Goal: Task Accomplishment & Management: Manage account settings

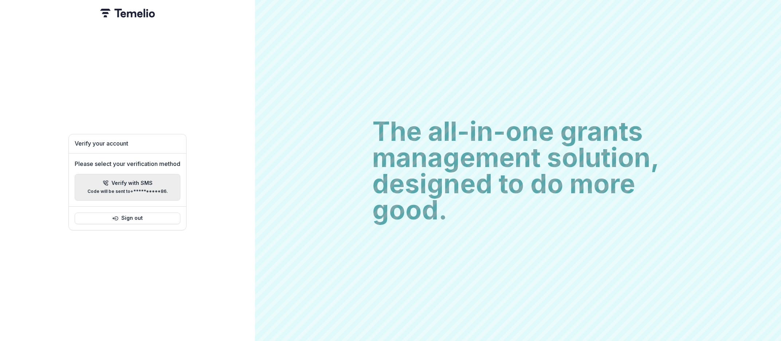
click at [128, 189] on p "**********" at bounding box center [127, 191] width 80 height 5
type input "*"
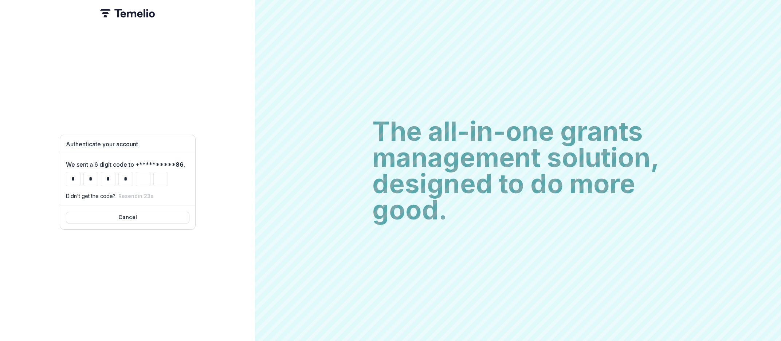
type input "*"
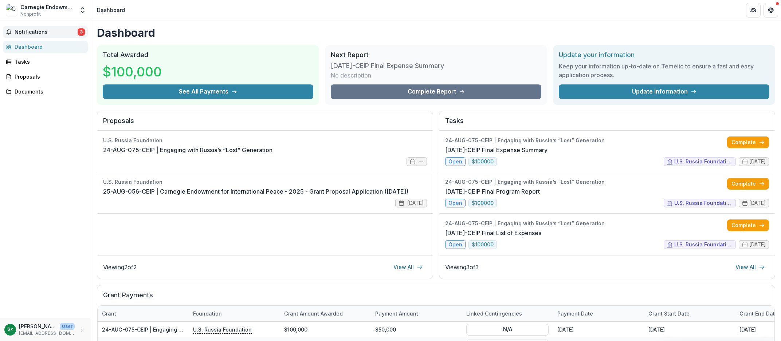
click at [46, 30] on span "Notifications" at bounding box center [46, 32] width 63 height 6
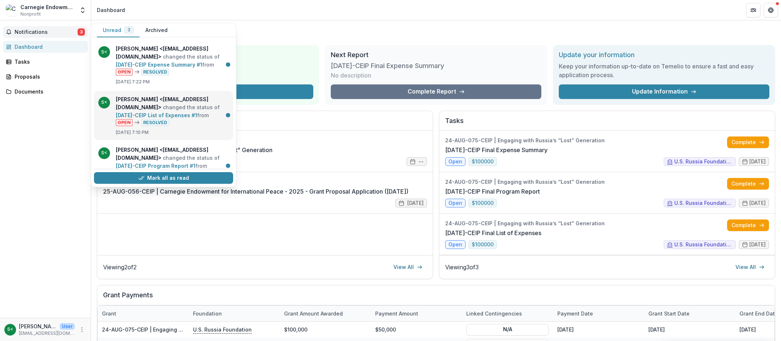
scroll to position [23, 0]
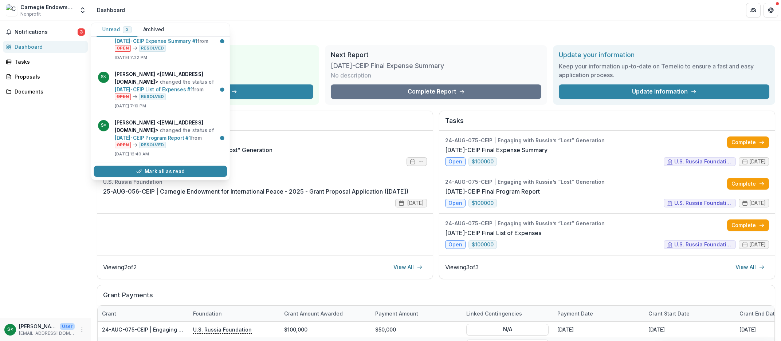
click at [28, 157] on div "Notifications 3 Unread 3 Archived S< Svetlana Tugan-Baranovskaya <stugan@ceip.o…" at bounding box center [45, 169] width 91 height 298
